Goal: Information Seeking & Learning: Find specific fact

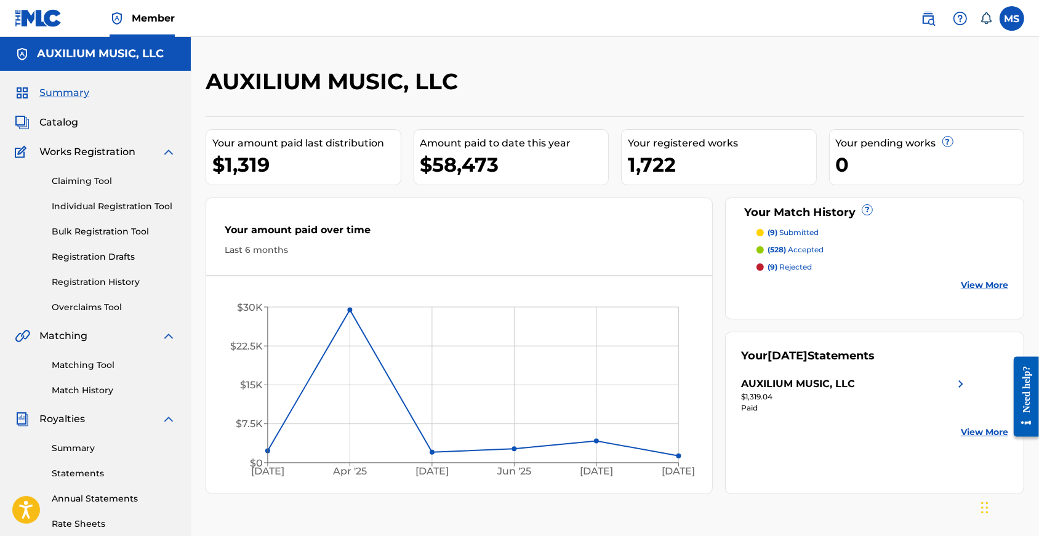
click at [64, 130] on span "Catalog" at bounding box center [58, 122] width 39 height 15
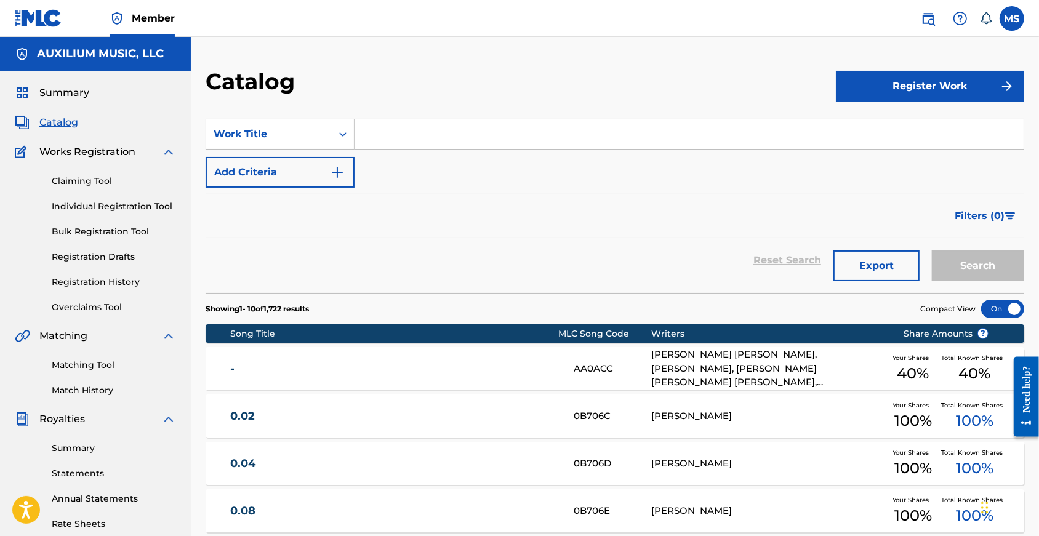
click at [403, 147] on input "Search Form" at bounding box center [689, 134] width 669 height 30
paste input "Dipped"
type input "Dipped"
click at [321, 184] on button "Add Criteria" at bounding box center [280, 172] width 149 height 31
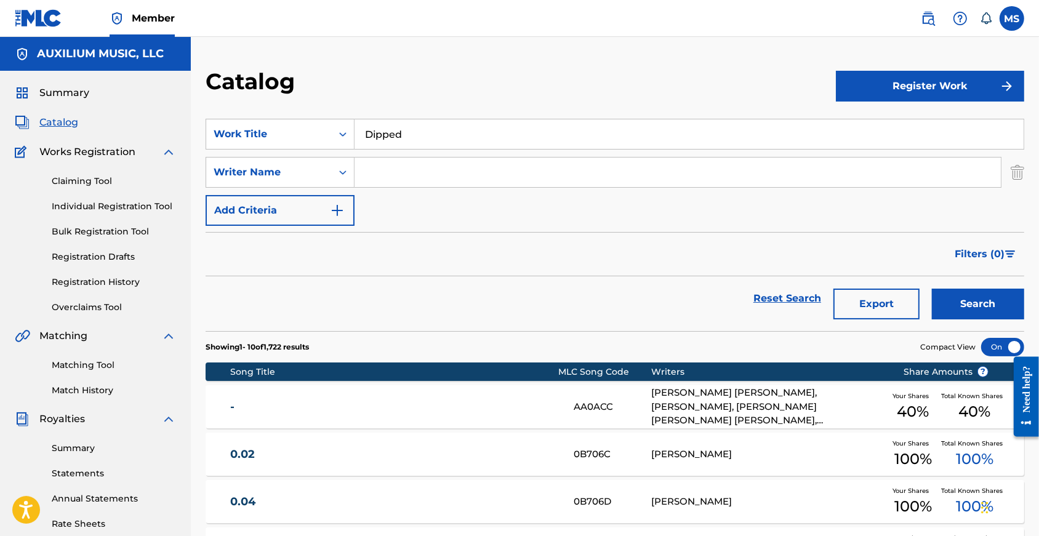
click at [415, 187] on input "Search Form" at bounding box center [678, 173] width 646 height 30
click at [974, 319] on button "Search" at bounding box center [978, 304] width 92 height 31
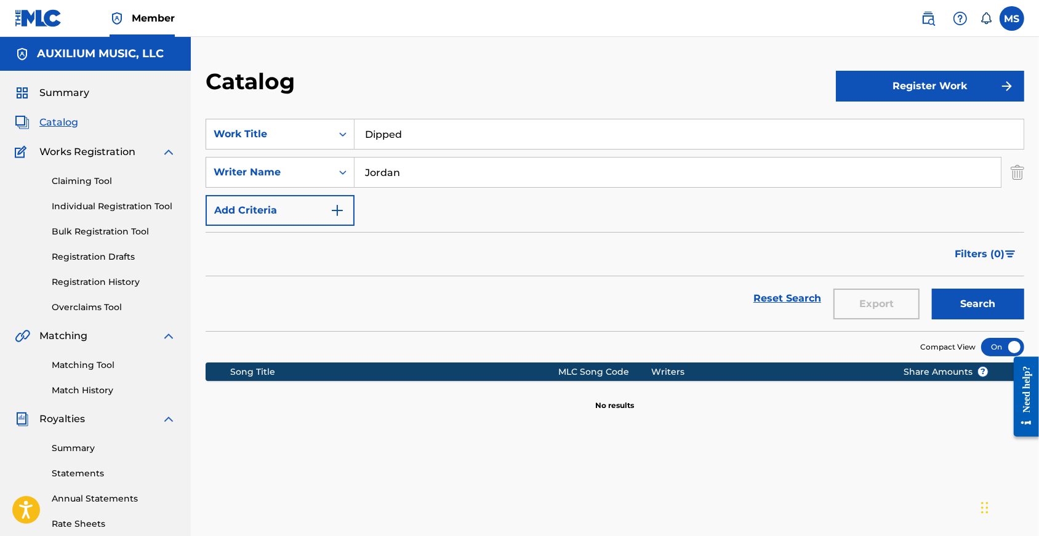
drag, startPoint x: 445, startPoint y: 207, endPoint x: 412, endPoint y: 180, distance: 42.9
click at [412, 180] on input "Jordan" at bounding box center [678, 173] width 646 height 30
type input "s"
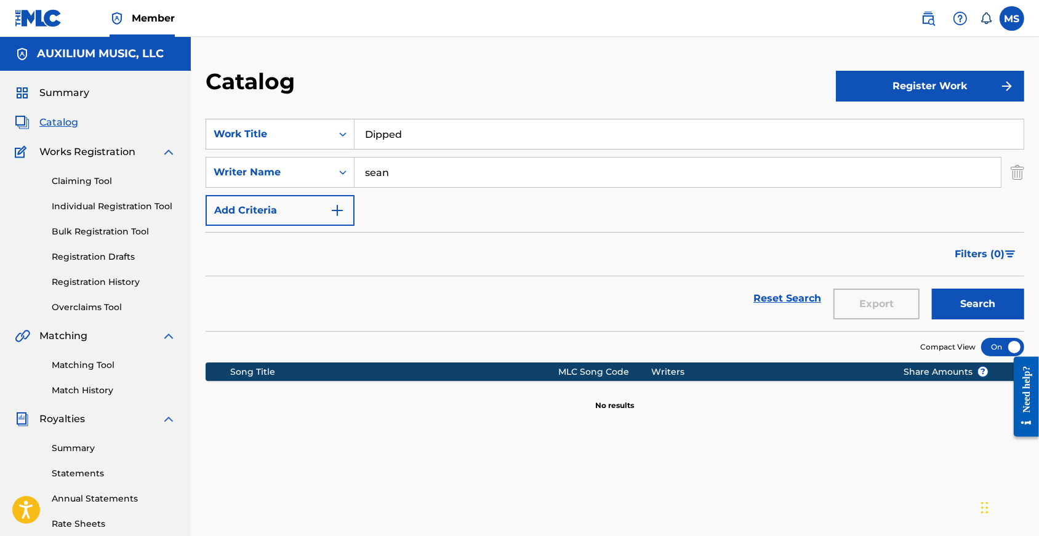
click at [974, 319] on button "Search" at bounding box center [978, 304] width 92 height 31
type input "[PERSON_NAME]"
drag, startPoint x: 799, startPoint y: 109, endPoint x: 411, endPoint y: 177, distance: 393.6
click at [922, 21] on img at bounding box center [928, 18] width 15 height 15
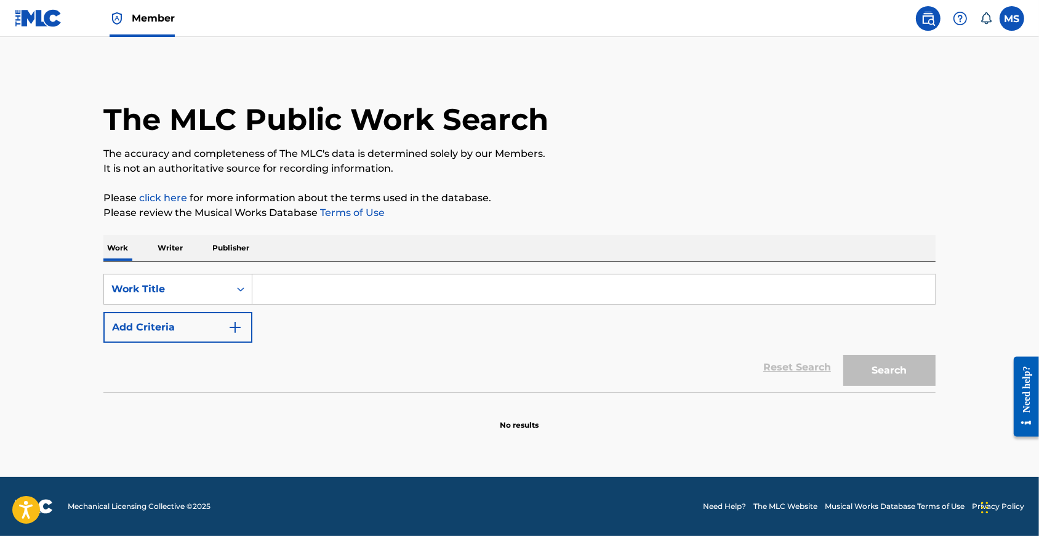
click at [270, 300] on input "Search Form" at bounding box center [593, 290] width 683 height 30
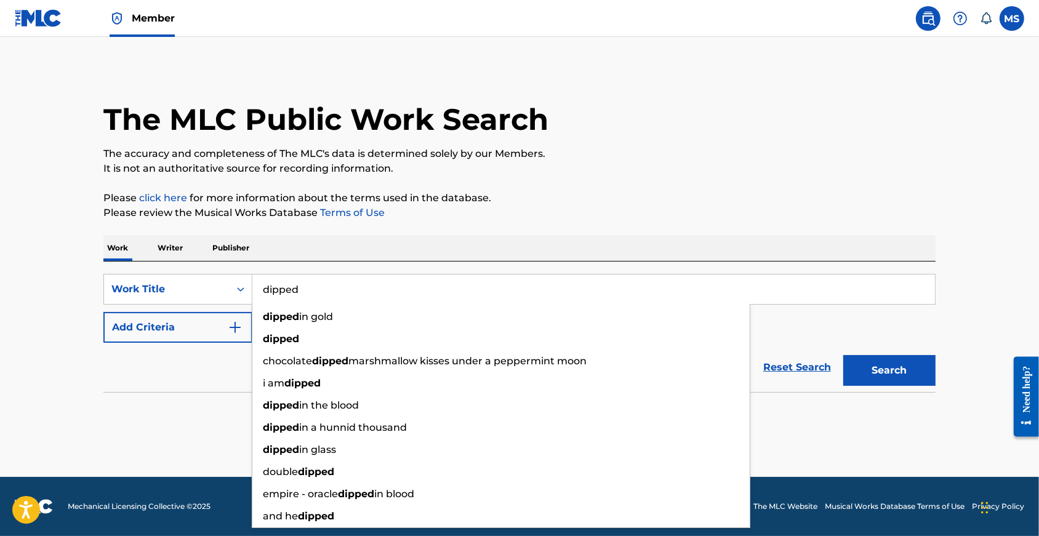
type input "dipped"
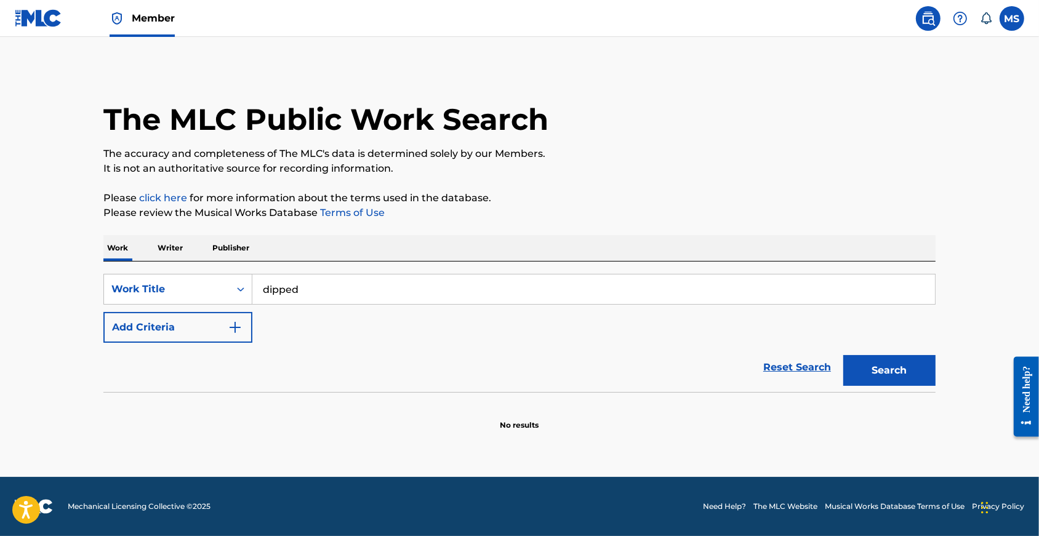
click at [142, 331] on button "Add Criteria" at bounding box center [177, 327] width 149 height 31
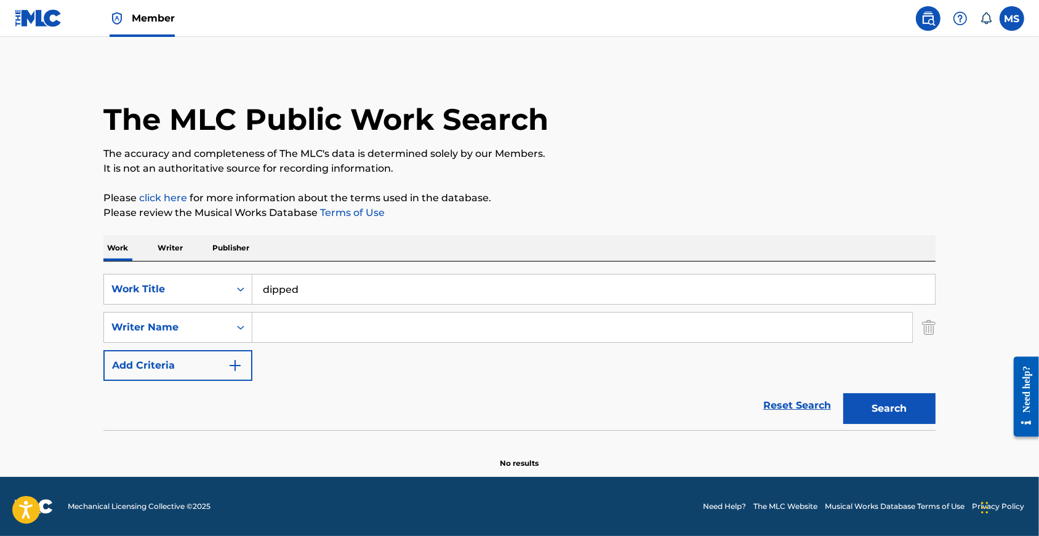
click at [314, 342] on input "Search Form" at bounding box center [582, 328] width 660 height 30
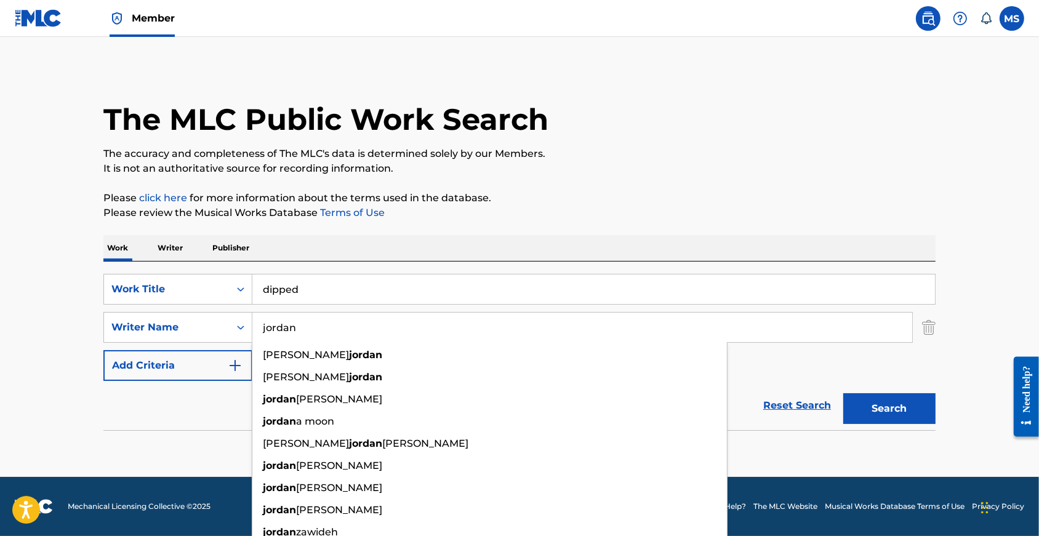
click at [911, 424] on button "Search" at bounding box center [889, 408] width 92 height 31
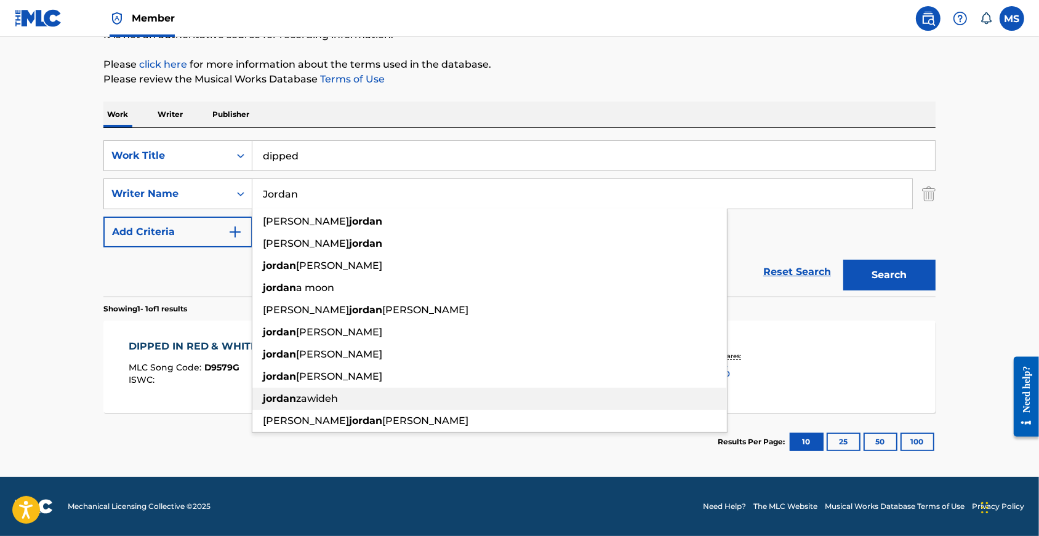
scroll to position [157, 0]
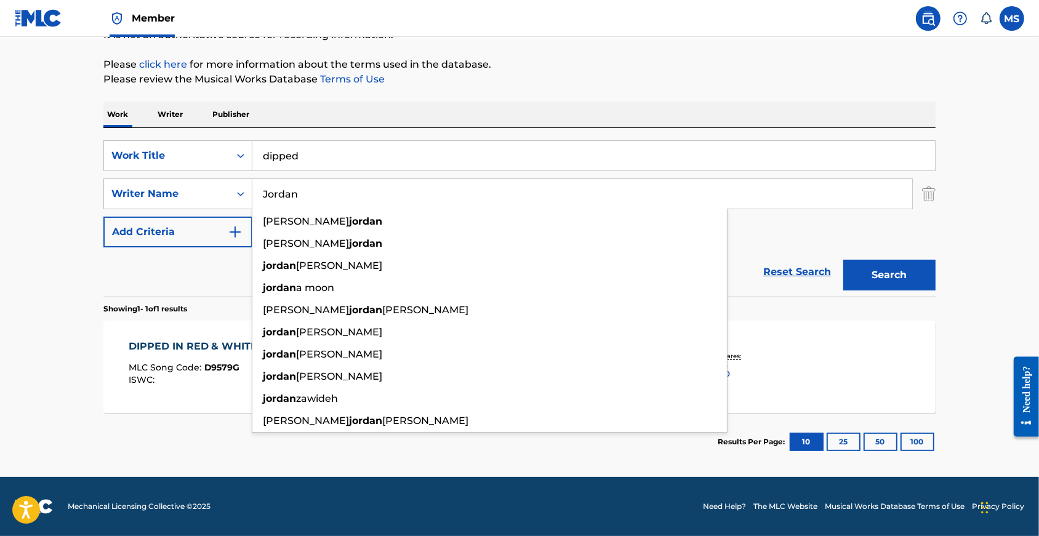
click at [23, 383] on main "The MLC Public Work Search The accuracy and completeness of The MLC's data is d…" at bounding box center [519, 190] width 1039 height 574
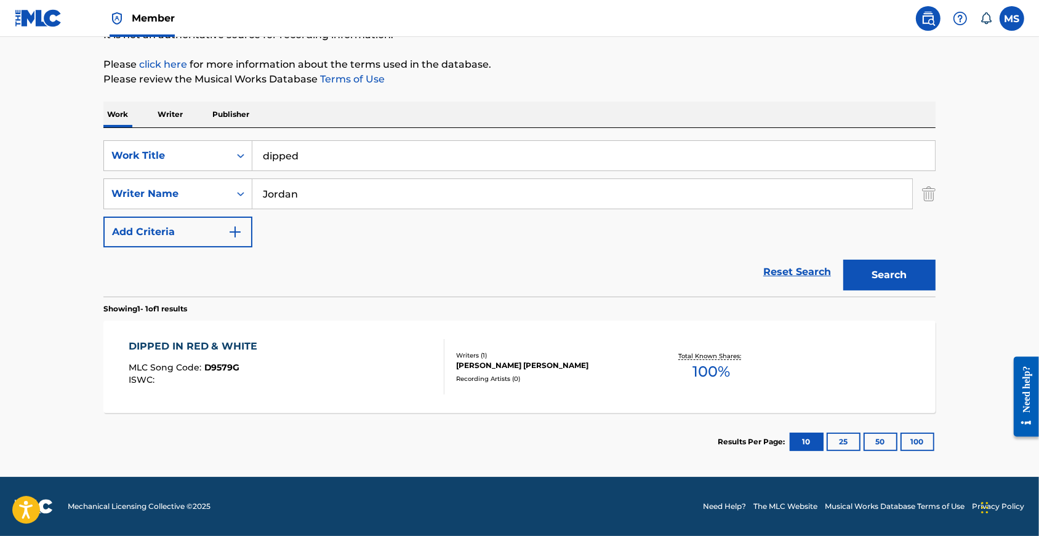
click at [260, 183] on input "Jordan" at bounding box center [582, 194] width 660 height 30
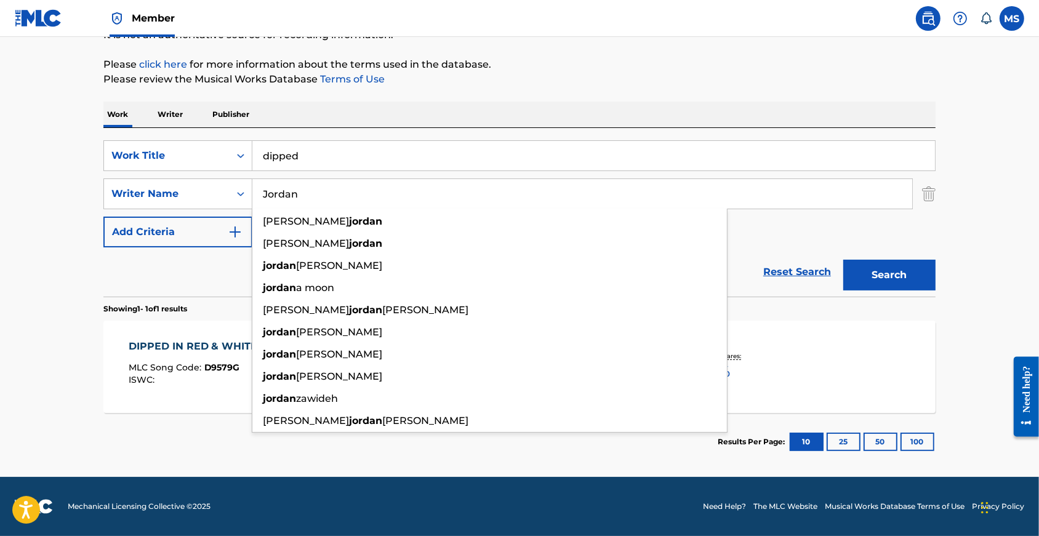
click at [260, 183] on input "Jordan" at bounding box center [582, 194] width 660 height 30
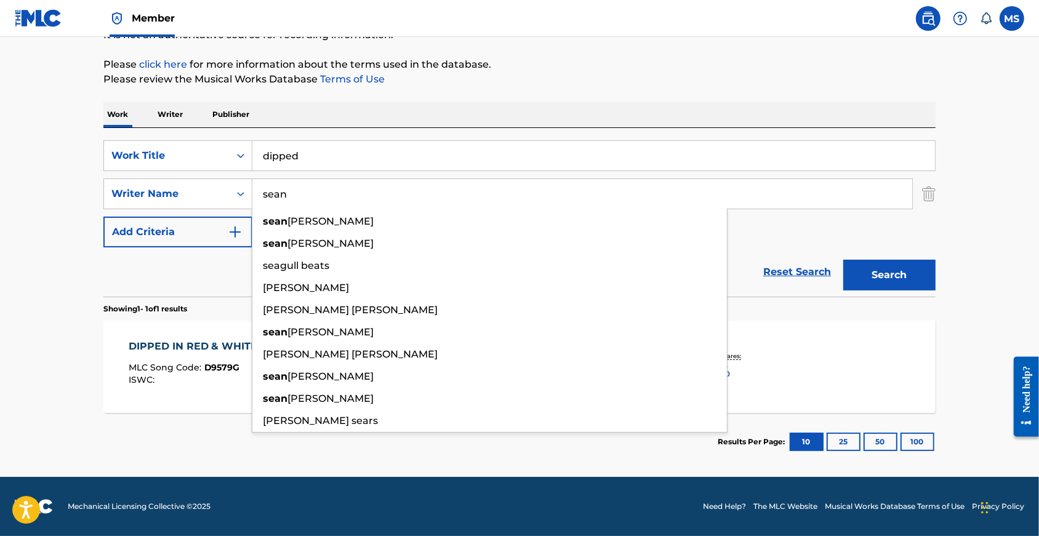
type input "sean"
click at [911, 267] on button "Search" at bounding box center [889, 275] width 92 height 31
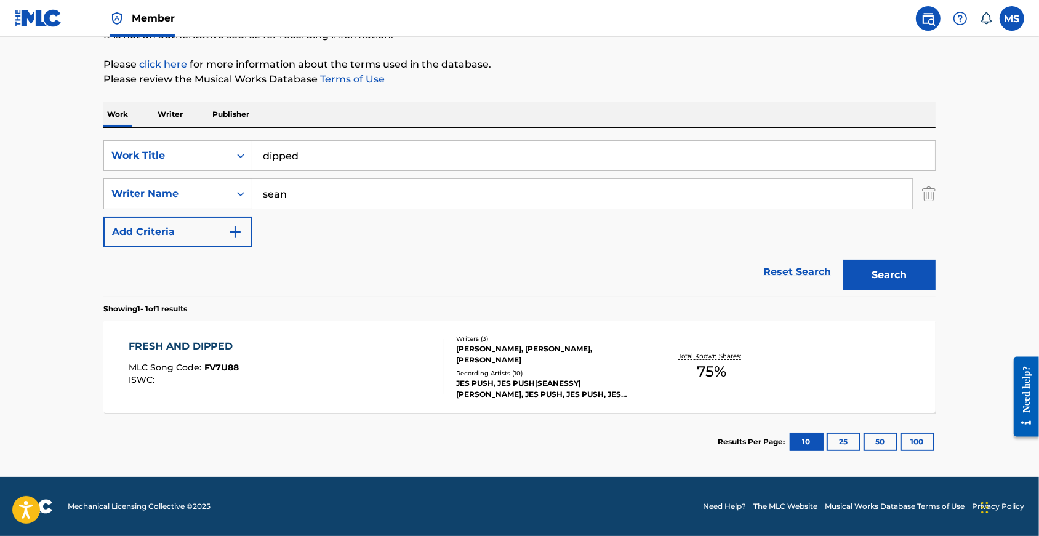
click at [258, 182] on input "sean" at bounding box center [582, 194] width 660 height 30
click at [264, 141] on input "dipped" at bounding box center [593, 156] width 683 height 30
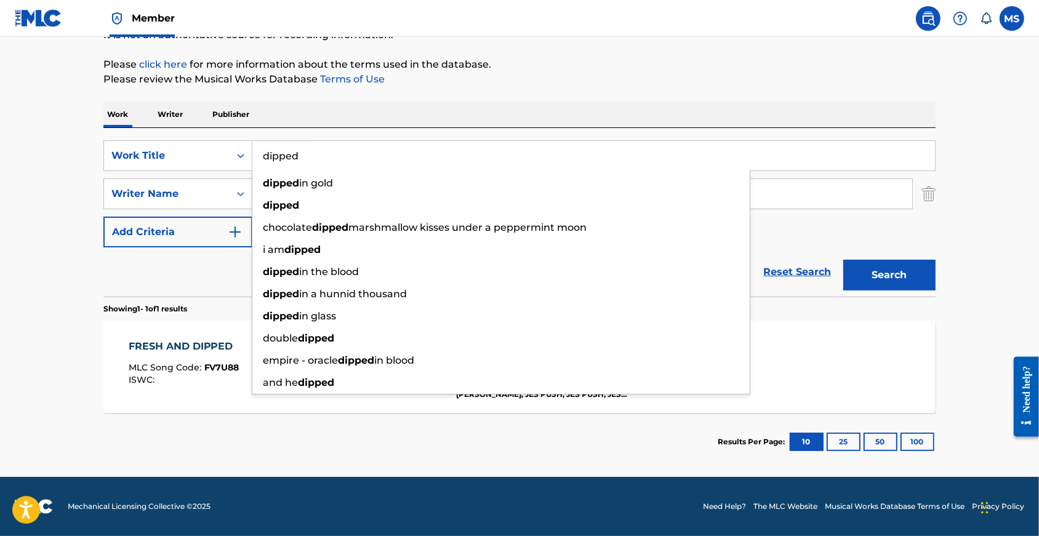
click at [264, 141] on input "dipped" at bounding box center [593, 156] width 683 height 30
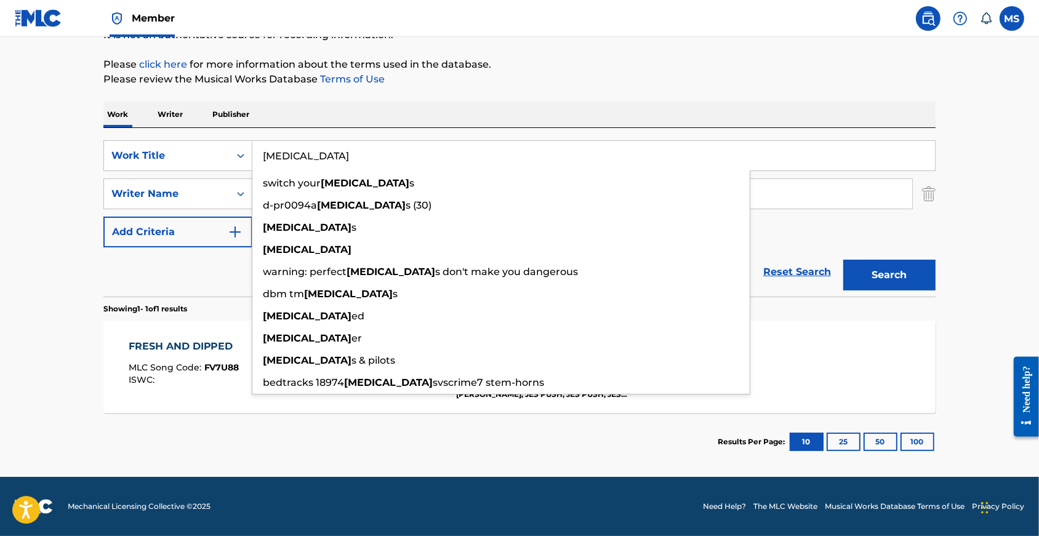
type input "[MEDICAL_DATA]"
click at [911, 267] on button "Search" at bounding box center [889, 275] width 92 height 31
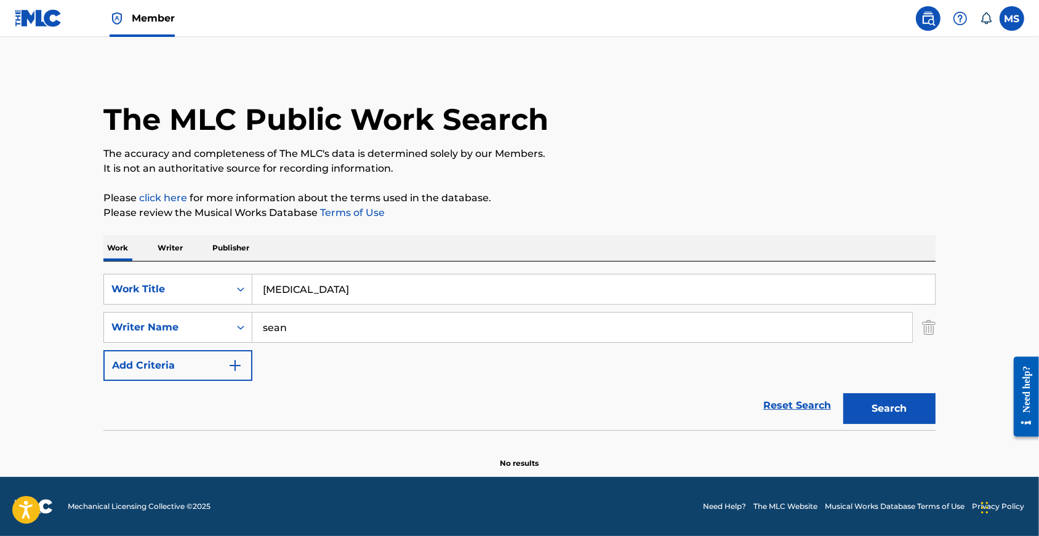
scroll to position [19, 0]
click at [255, 322] on input "sean" at bounding box center [582, 328] width 660 height 30
click at [252, 284] on input "[MEDICAL_DATA]" at bounding box center [593, 290] width 683 height 30
click at [911, 404] on button "Search" at bounding box center [889, 408] width 92 height 31
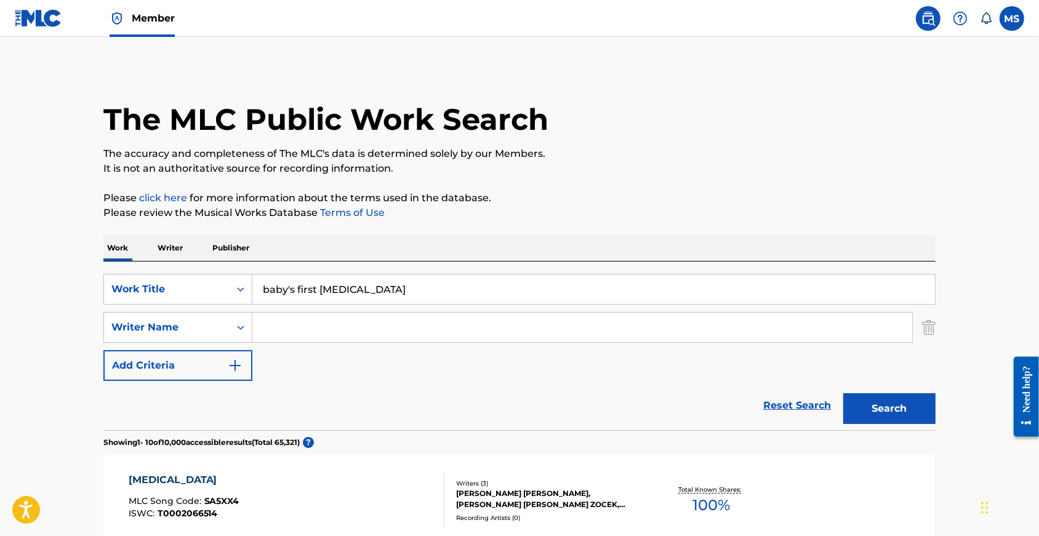
scroll to position [0, 0]
click at [397, 304] on input "baby's first [MEDICAL_DATA]" at bounding box center [593, 290] width 683 height 30
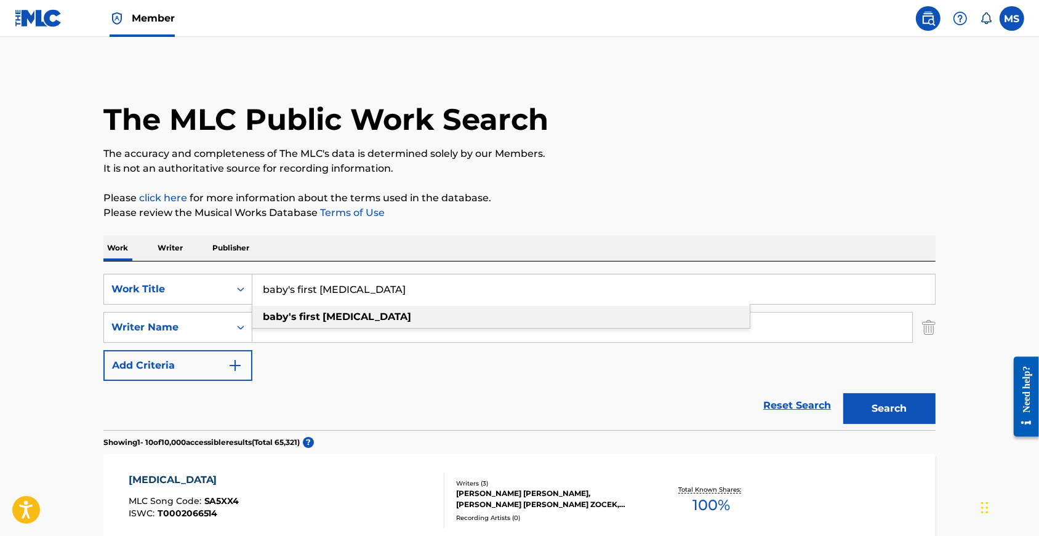
type input "baby's first [MEDICAL_DATA]"
click at [366, 326] on div "baby's first [MEDICAL_DATA]" at bounding box center [500, 317] width 497 height 22
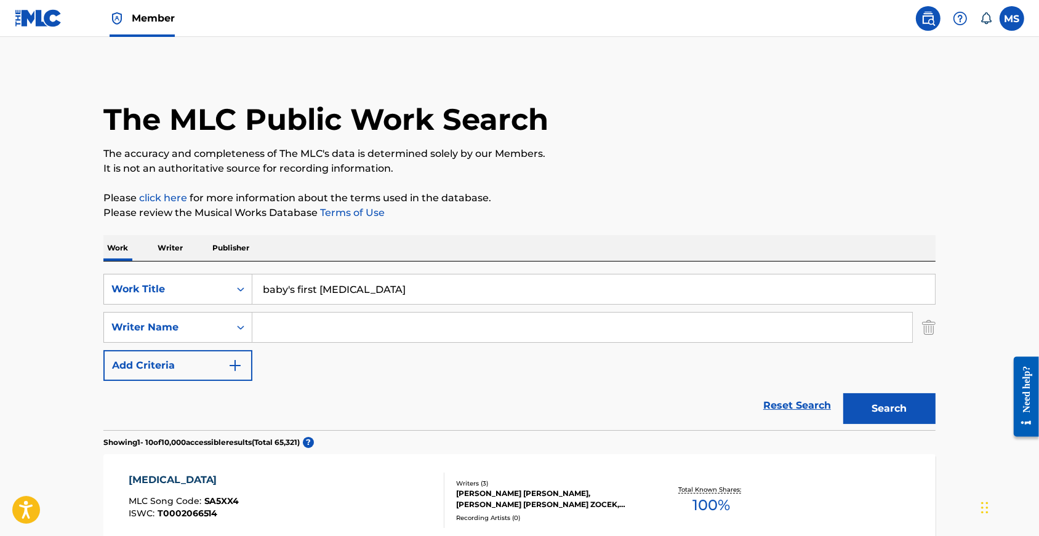
click at [922, 424] on button "Search" at bounding box center [889, 408] width 92 height 31
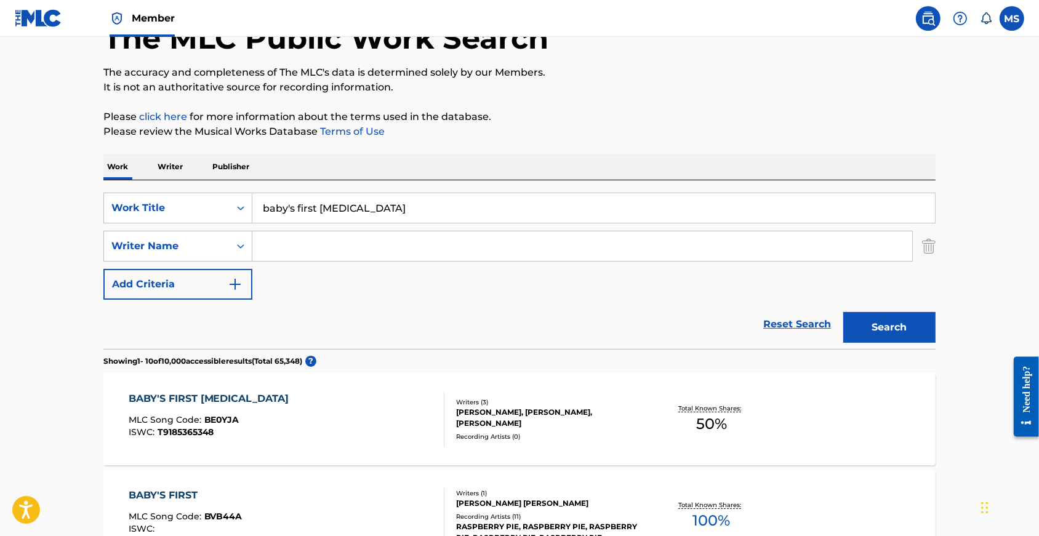
scroll to position [99, 0]
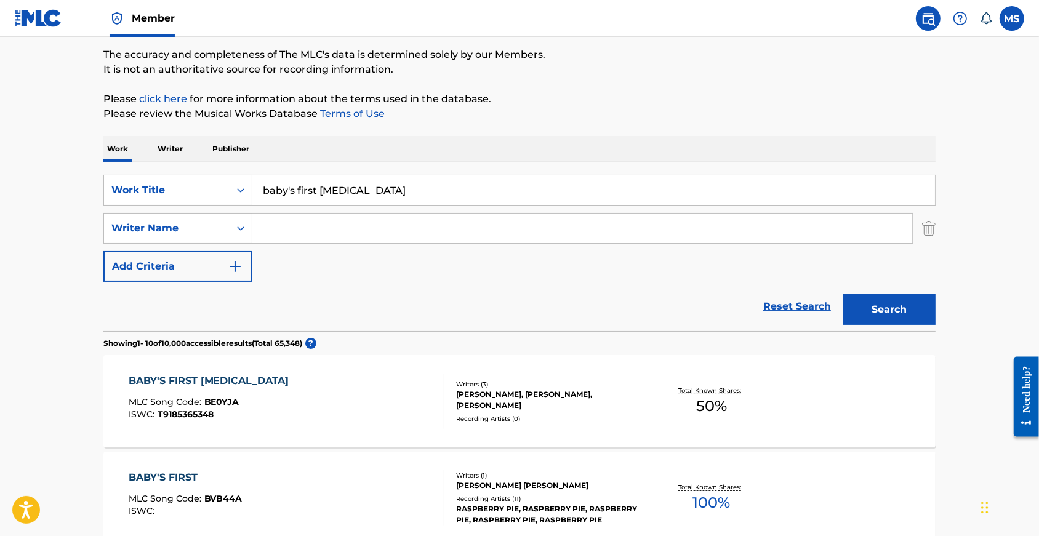
click at [193, 388] on div "BABY'S FIRST [MEDICAL_DATA]" at bounding box center [212, 381] width 167 height 15
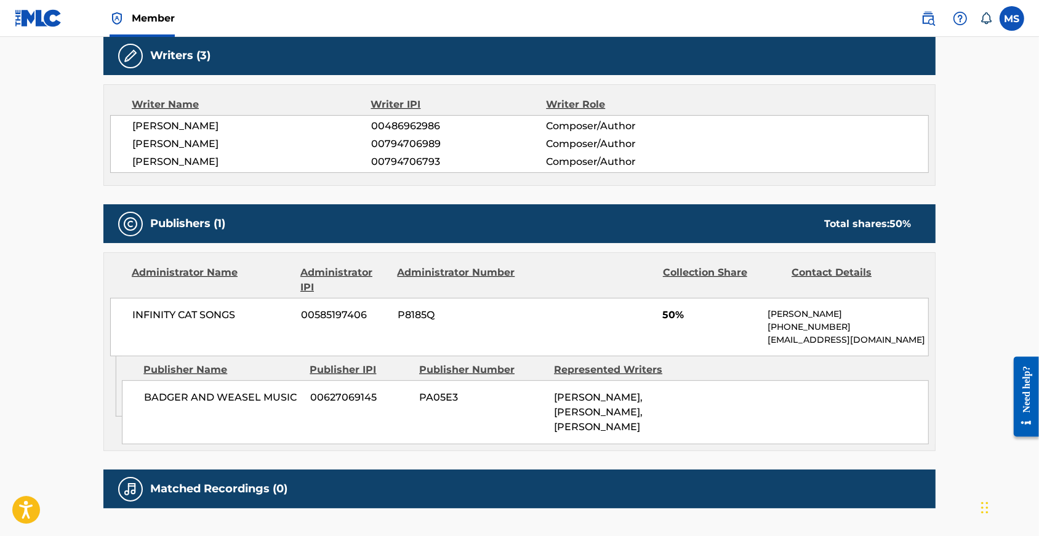
scroll to position [398, 0]
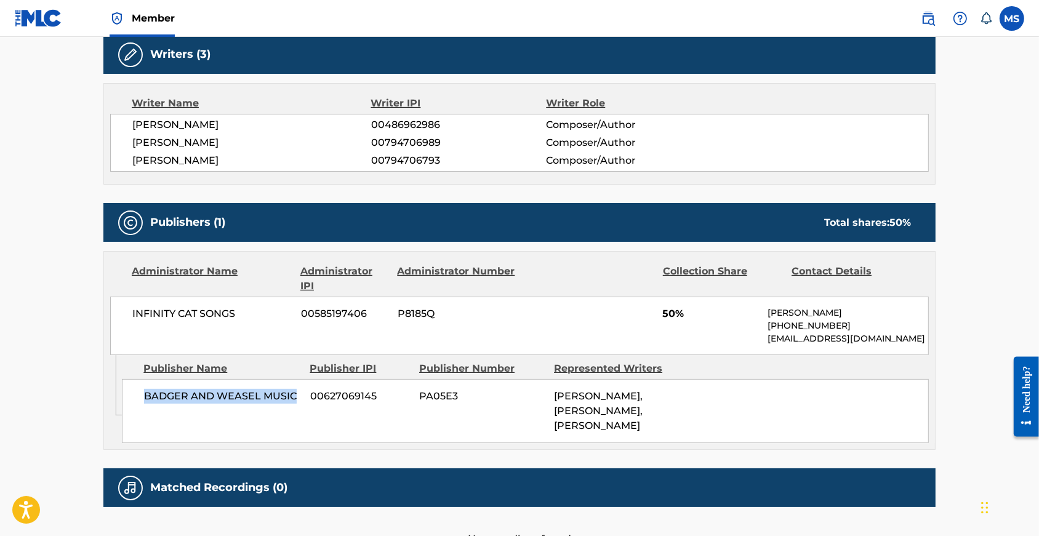
drag, startPoint x: 121, startPoint y: 404, endPoint x: 273, endPoint y: 404, distance: 152.0
click at [273, 404] on div "BADGER AND WEASEL MUSIC 00627069145 PA05E3 [PERSON_NAME], [PERSON_NAME], [PERSO…" at bounding box center [525, 411] width 807 height 64
copy span "BADGER AND WEASEL MUSIC"
